Goal: Task Accomplishment & Management: Complete application form

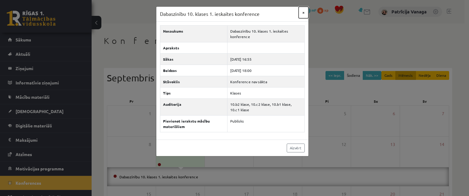
click at [304, 13] on button "×" at bounding box center [304, 13] width 10 height 12
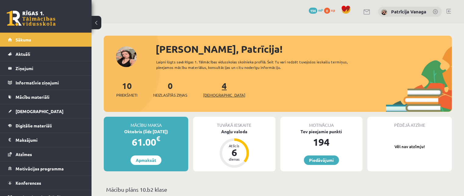
click at [216, 90] on link "4 Ieskaites" at bounding box center [224, 89] width 42 height 18
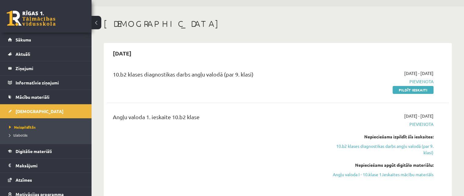
scroll to position [16, 0]
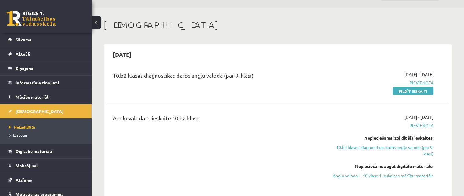
click at [275, 72] on div "10.b2 klases diagnostikas darbs angļu valodā (par 9. klasi)" at bounding box center [218, 76] width 211 height 11
click at [417, 92] on link "Pildīt ieskaiti" at bounding box center [413, 91] width 41 height 8
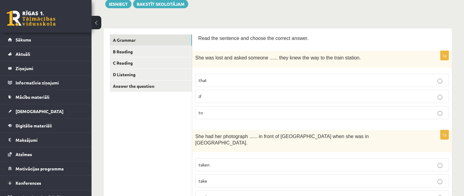
scroll to position [73, 0]
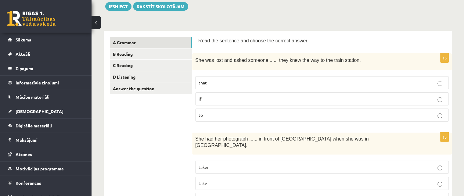
click at [439, 119] on label "to" at bounding box center [322, 115] width 254 height 13
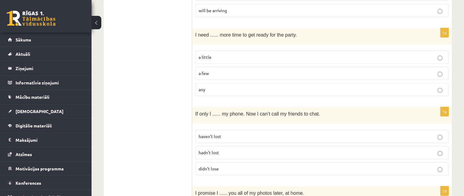
scroll to position [656, 0]
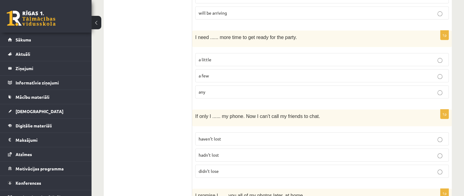
click at [442, 54] on label "a little" at bounding box center [322, 59] width 254 height 13
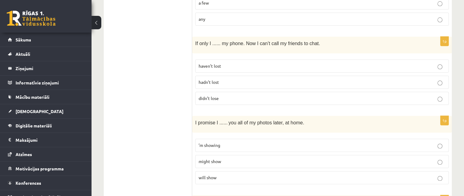
scroll to position [720, 0]
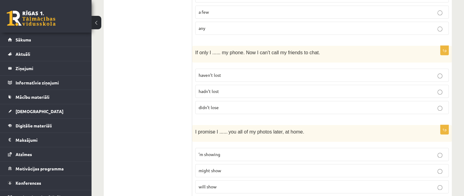
click at [443, 104] on p "didn’t lose" at bounding box center [322, 107] width 247 height 6
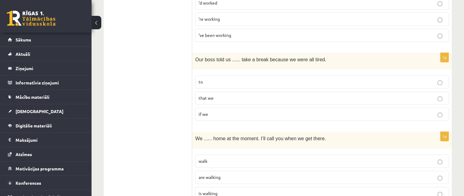
scroll to position [952, 0]
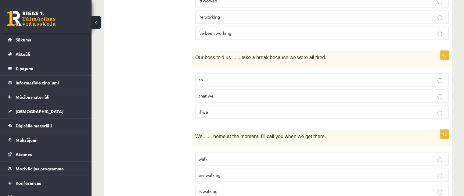
click at [442, 73] on label "to" at bounding box center [322, 79] width 254 height 13
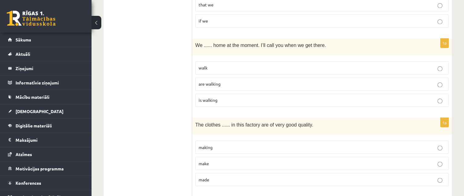
scroll to position [1034, 0]
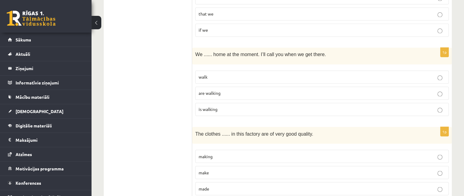
click at [443, 90] on p "are walking" at bounding box center [322, 93] width 247 height 6
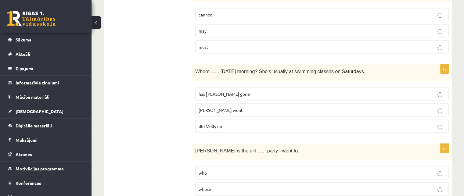
scroll to position [1252, 0]
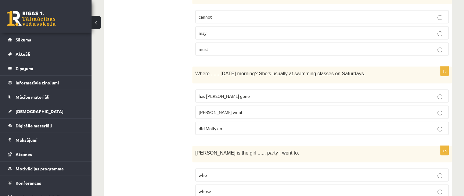
click at [443, 125] on p "did Molly go" at bounding box center [322, 128] width 247 height 6
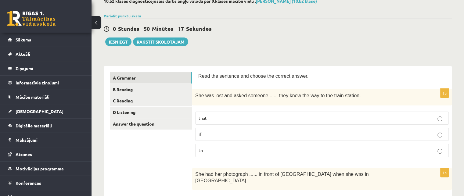
scroll to position [0, 0]
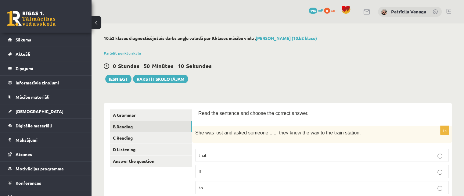
click at [174, 122] on link "B Reading" at bounding box center [151, 126] width 82 height 11
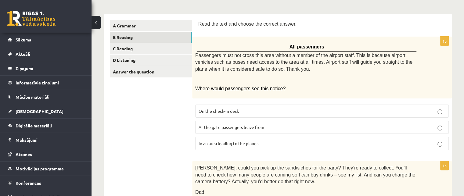
scroll to position [93, 0]
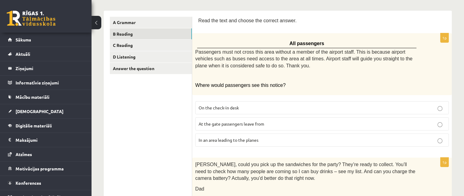
click at [444, 140] on p "In an area leading to the planes" at bounding box center [322, 140] width 247 height 6
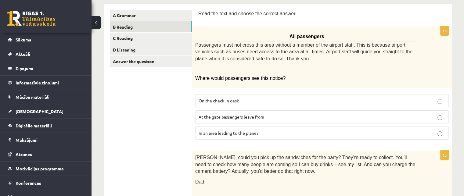
scroll to position [0, 0]
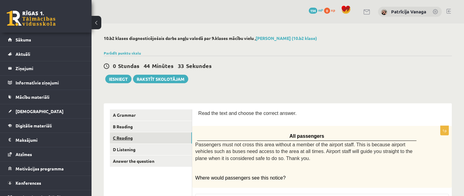
click at [143, 137] on link "C Reading" at bounding box center [151, 138] width 82 height 11
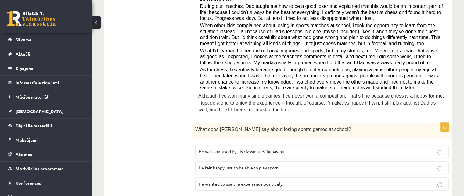
scroll to position [179, 0]
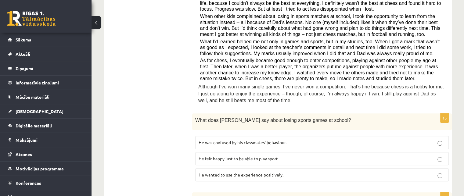
click at [445, 156] on p "He felt happy just to be able to play sport." at bounding box center [322, 159] width 247 height 6
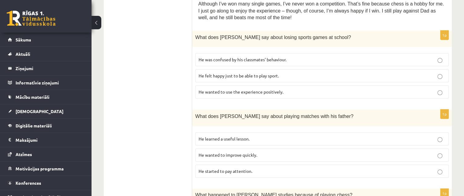
scroll to position [323, 0]
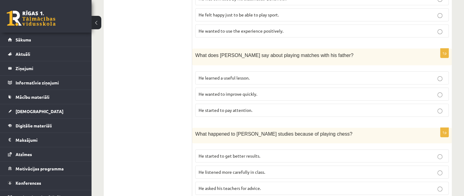
click at [442, 74] on label "He learned a useful lesson." at bounding box center [322, 77] width 254 height 13
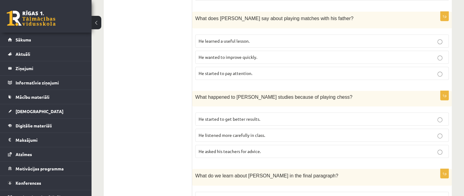
scroll to position [368, 0]
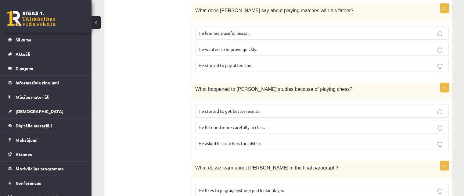
click at [444, 108] on p "He started to get better results." at bounding box center [322, 111] width 247 height 6
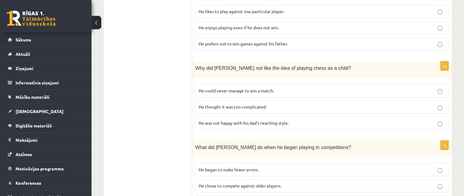
scroll to position [573, 0]
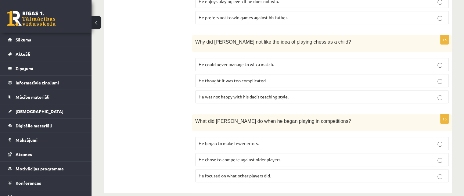
click at [443, 173] on p "He focused on what other players did." at bounding box center [322, 176] width 247 height 6
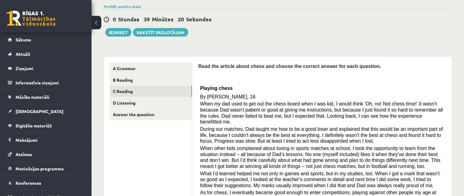
scroll to position [33, 0]
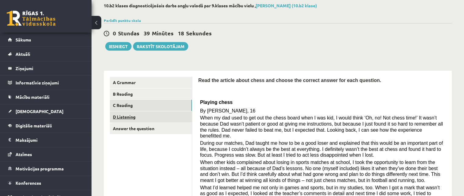
click at [122, 118] on link "D Listening" at bounding box center [151, 116] width 82 height 11
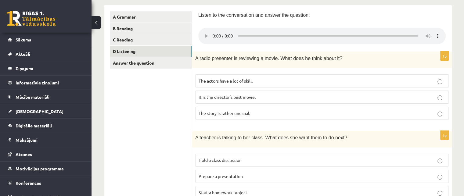
scroll to position [97, 0]
click at [437, 115] on p "The story is rather unusual." at bounding box center [322, 114] width 247 height 6
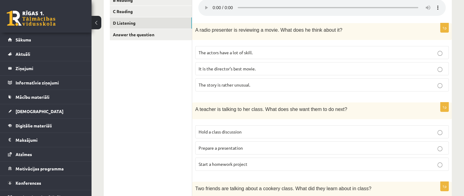
scroll to position [126, 0]
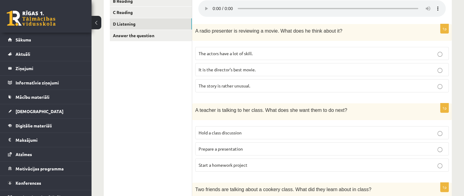
click at [439, 137] on label "Hold a class discussion" at bounding box center [322, 132] width 254 height 13
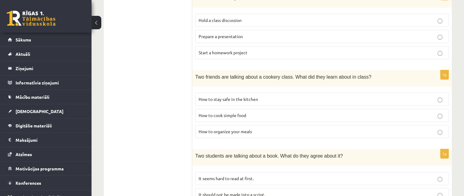
scroll to position [239, 0]
click at [441, 101] on label "How to stay safe in the kitchen" at bounding box center [322, 98] width 254 height 13
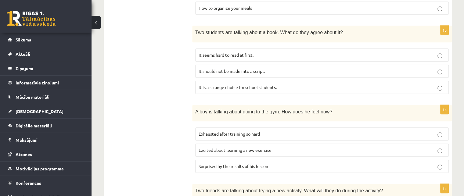
scroll to position [355, 0]
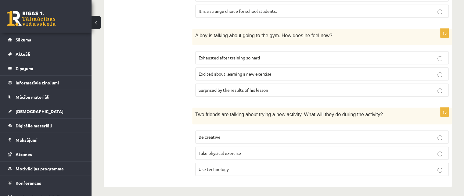
scroll to position [439, 0]
click at [440, 93] on label "Surprised by the results of his lesson" at bounding box center [322, 89] width 254 height 13
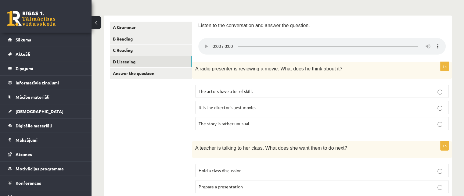
scroll to position [0, 0]
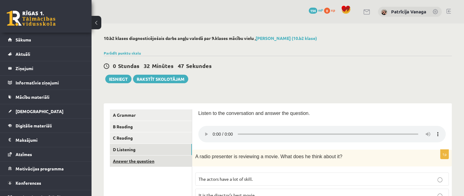
click at [147, 163] on link "Answer the question" at bounding box center [151, 161] width 82 height 11
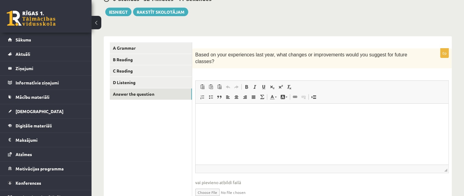
scroll to position [89, 0]
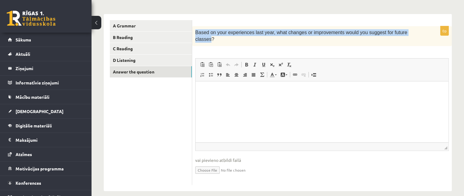
drag, startPoint x: 404, startPoint y: 34, endPoint x: 195, endPoint y: 34, distance: 209.5
click at [195, 34] on div "Based on your experiences last year, what changes or improvements would you sug…" at bounding box center [322, 36] width 260 height 20
copy span "Based on your experiences last year, what changes or improvements would you sug…"
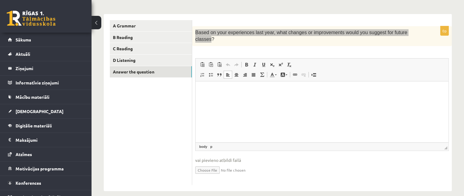
click at [248, 98] on html at bounding box center [322, 90] width 253 height 19
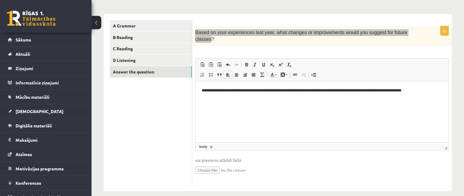
click at [201, 90] on html "**********" at bounding box center [322, 90] width 253 height 19
click at [441, 90] on p "**********" at bounding box center [322, 90] width 241 height 6
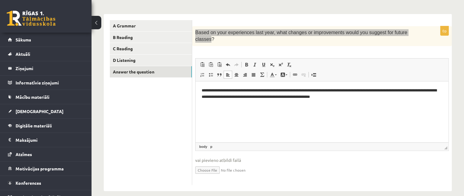
click at [216, 100] on html "**********" at bounding box center [322, 93] width 253 height 25
click at [213, 98] on p "**********" at bounding box center [322, 93] width 241 height 13
click at [216, 98] on p "**********" at bounding box center [322, 93] width 241 height 13
click at [232, 98] on p "**********" at bounding box center [322, 93] width 241 height 13
click at [335, 99] on p "**********" at bounding box center [322, 93] width 241 height 13
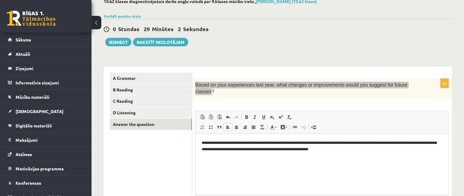
scroll to position [37, 0]
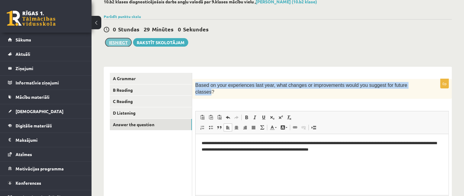
click at [114, 41] on button "Iesniegt" at bounding box center [118, 42] width 26 height 9
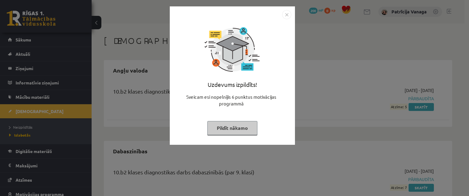
click at [309, 121] on div "Uzdevums izpildīts! Sveicam esi nopelnījis 6 punktus motivācijas programmā Pild…" at bounding box center [234, 98] width 469 height 196
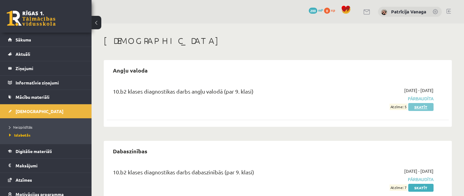
click at [422, 107] on link "Skatīt" at bounding box center [421, 107] width 25 height 8
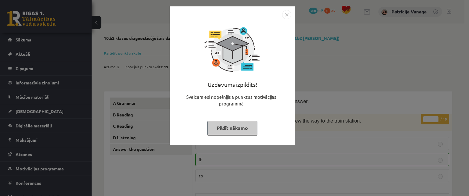
click at [289, 13] on img "Close" at bounding box center [286, 14] width 9 height 9
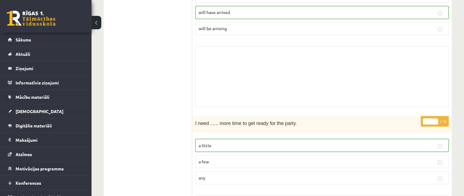
scroll to position [1025, 0]
